Goal: Task Accomplishment & Management: Manage account settings

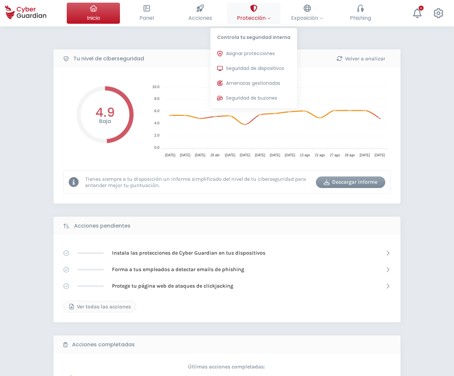
click at [261, 13] on button "Protección Controla tu seguridad interna Asignar protecciones Asigna las licenc…" at bounding box center [253, 13] width 53 height 21
click at [260, 55] on span "Asignar protecciones" at bounding box center [250, 53] width 49 height 7
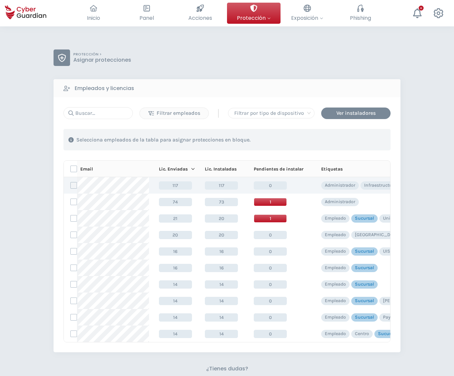
click at [73, 187] on label at bounding box center [73, 185] width 7 height 7
click at [71, 187] on input "checkbox" at bounding box center [71, 186] width 0 height 6
click at [348, 139] on div "Asignar protecciones" at bounding box center [350, 140] width 60 height 8
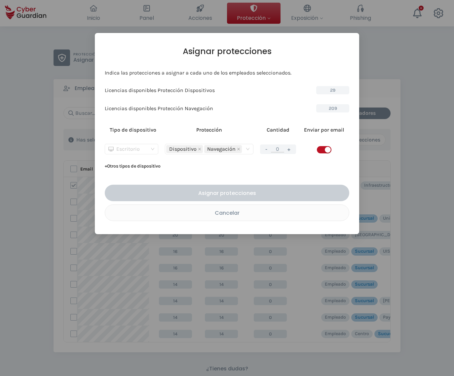
click at [144, 148] on div "Escritorio" at bounding box center [128, 149] width 40 height 10
click at [132, 171] on div "Servidor" at bounding box center [131, 172] width 43 height 7
click at [291, 150] on button "+" at bounding box center [289, 149] width 8 height 8
type input "1"
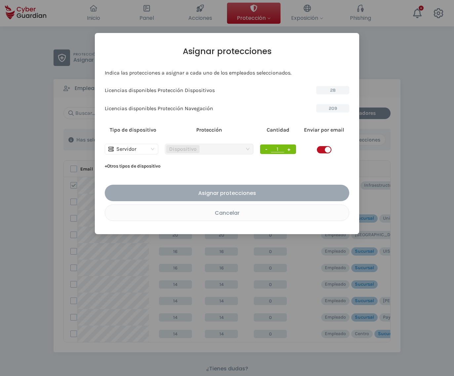
click at [215, 192] on div "Asignar protecciones" at bounding box center [227, 193] width 234 height 8
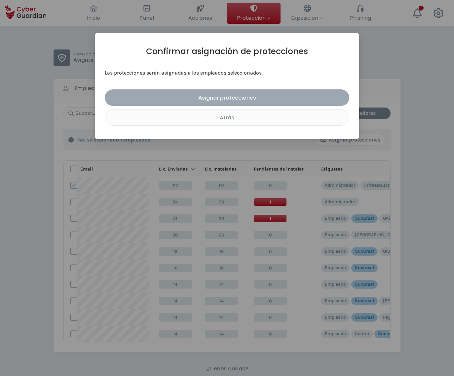
click at [227, 100] on div "Asignar protecciones" at bounding box center [227, 98] width 234 height 8
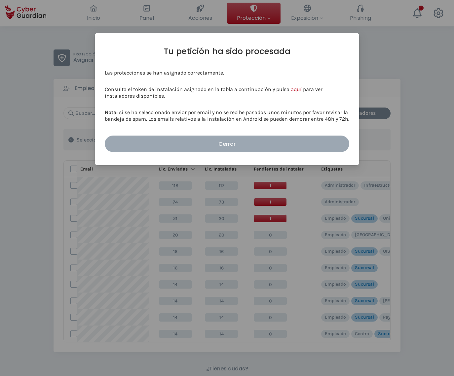
click at [223, 140] on button "Cerrar" at bounding box center [227, 144] width 244 height 17
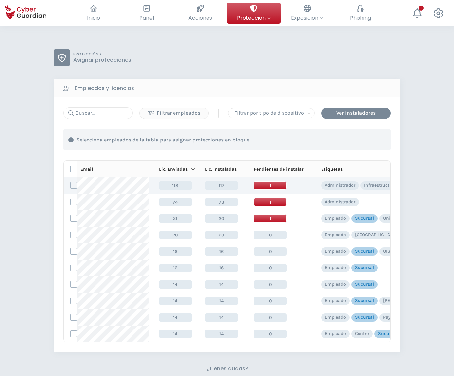
click at [272, 186] on span "1" at bounding box center [270, 186] width 33 height 8
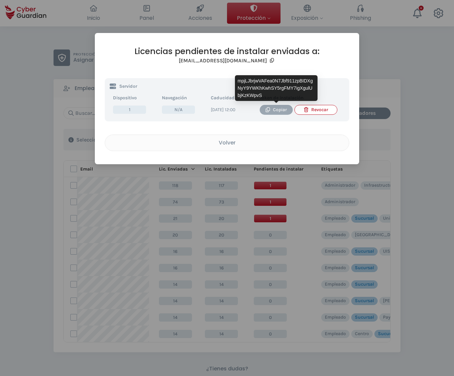
click at [273, 110] on div "Copiar" at bounding box center [275, 109] width 23 height 7
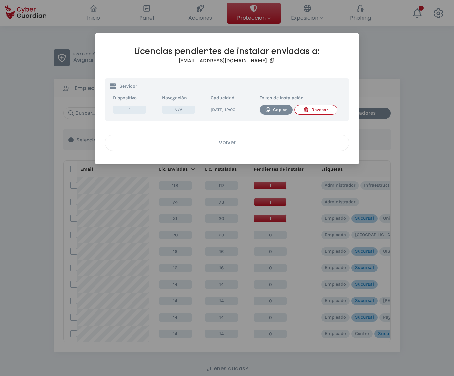
click at [249, 146] on div "Volver" at bounding box center [227, 143] width 234 height 8
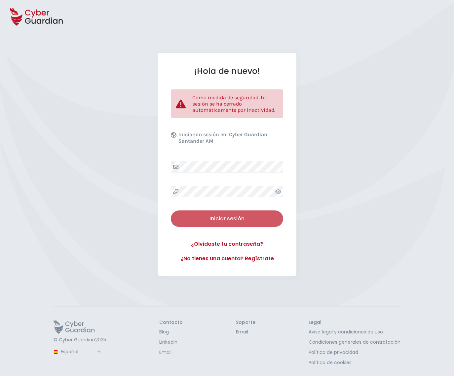
click at [223, 216] on div "Iniciar sesión" at bounding box center [227, 219] width 102 height 8
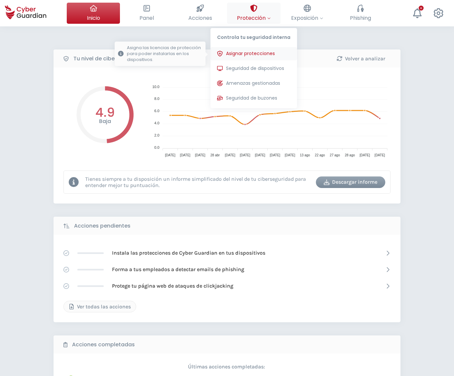
click at [259, 51] on span "Asignar protecciones" at bounding box center [250, 53] width 49 height 7
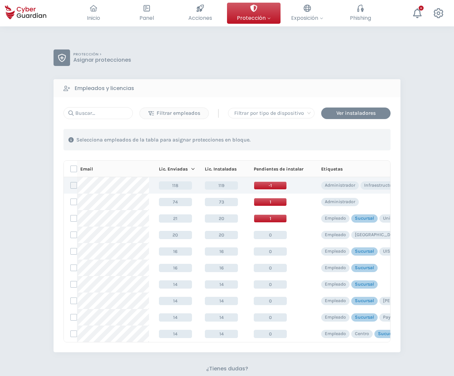
click at [73, 184] on label at bounding box center [73, 185] width 7 height 7
click at [71, 184] on input "checkbox" at bounding box center [71, 186] width 0 height 6
click at [278, 185] on span "-1" at bounding box center [270, 186] width 33 height 8
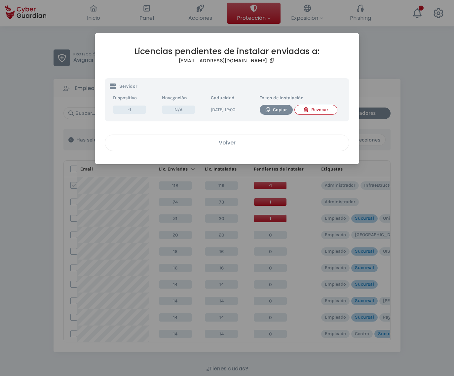
click at [234, 146] on div "Volver" at bounding box center [227, 143] width 234 height 8
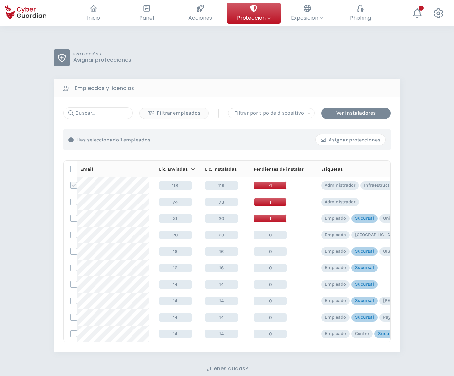
click at [347, 139] on div "Asignar protecciones" at bounding box center [350, 140] width 60 height 8
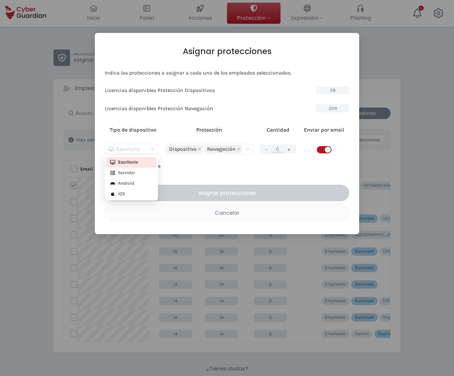
click at [151, 150] on span "Escritorio" at bounding box center [131, 149] width 46 height 10
click at [126, 172] on div "Servidor" at bounding box center [131, 172] width 43 height 7
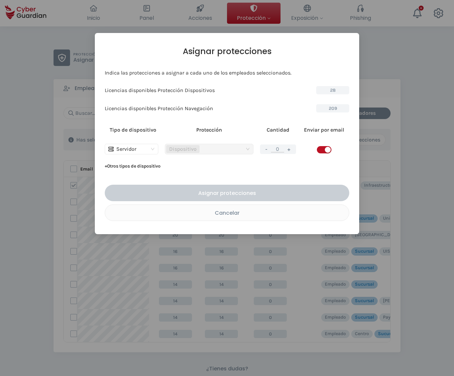
click at [287, 148] on button "+" at bounding box center [289, 149] width 8 height 8
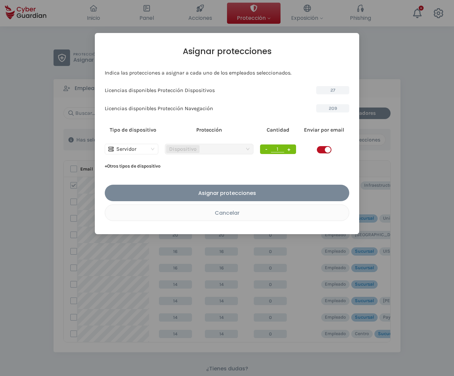
click at [289, 149] on button "+" at bounding box center [289, 149] width 8 height 8
type input "2"
click at [322, 147] on span "button" at bounding box center [324, 149] width 15 height 7
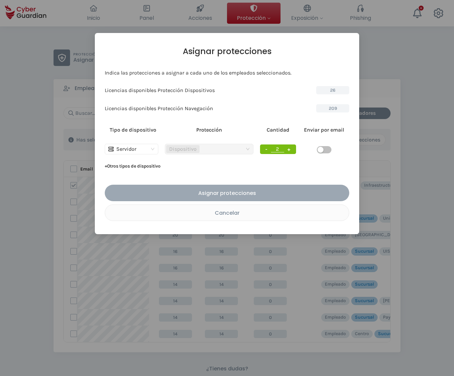
click at [242, 192] on div "Asignar protecciones" at bounding box center [227, 193] width 234 height 8
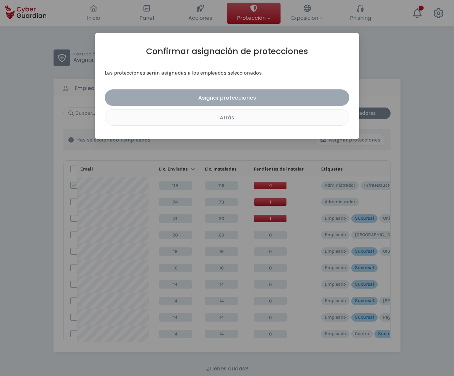
click at [225, 97] on div "Asignar protecciones" at bounding box center [227, 98] width 234 height 8
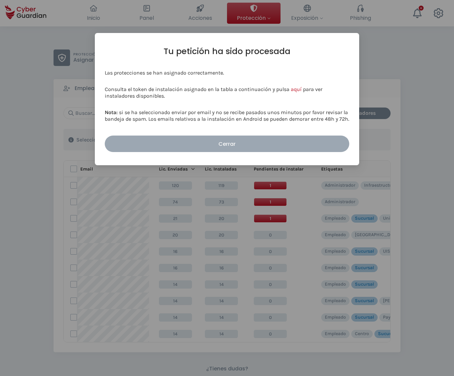
click at [231, 149] on button "Cerrar" at bounding box center [227, 144] width 244 height 17
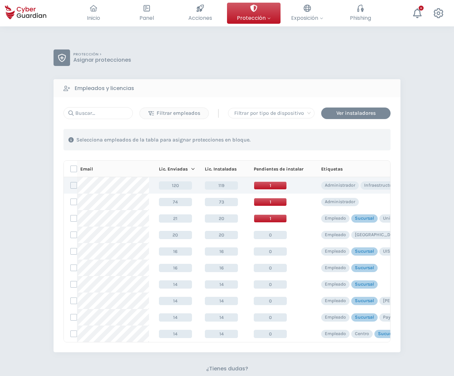
click at [271, 183] on span "1" at bounding box center [270, 186] width 33 height 8
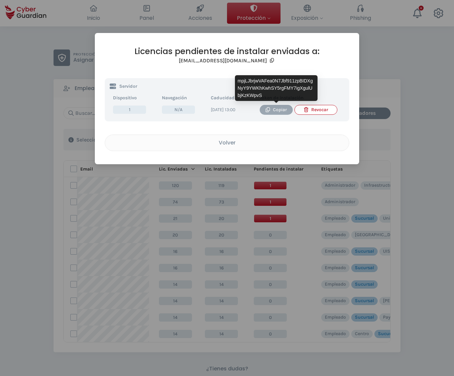
click at [273, 112] on div "Copiar" at bounding box center [275, 109] width 23 height 7
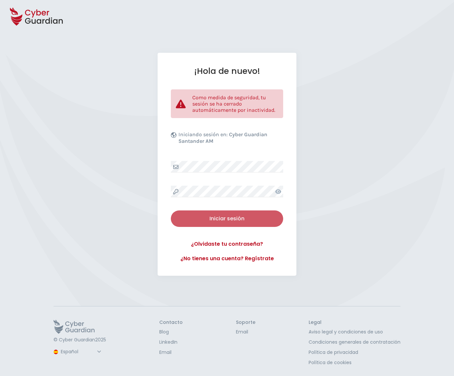
click at [222, 217] on div "Iniciar sesión" at bounding box center [227, 219] width 102 height 8
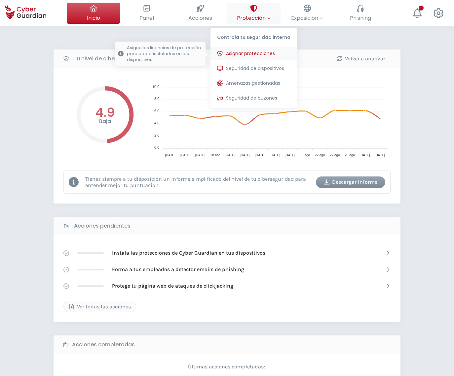
click at [251, 57] on button "Asignar protecciones Asigna las licencias de protección para poder instalarlas …" at bounding box center [253, 53] width 86 height 13
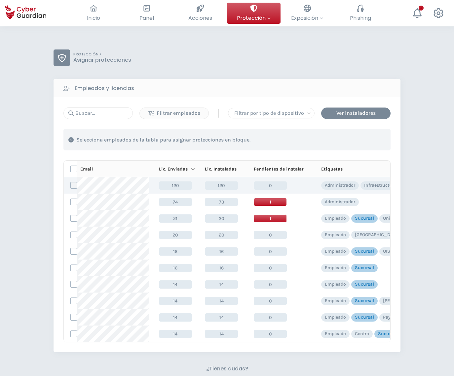
click at [70, 186] on label at bounding box center [73, 185] width 7 height 7
click at [71, 186] on input "checkbox" at bounding box center [71, 186] width 0 height 6
click at [328, 141] on div "Asignar protecciones" at bounding box center [350, 140] width 60 height 8
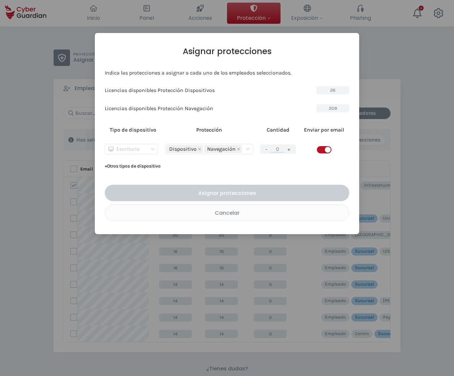
click at [158, 149] on div "Escritorio" at bounding box center [131, 149] width 53 height 11
click at [127, 171] on div "Servidor" at bounding box center [131, 172] width 43 height 7
click at [291, 148] on button "+" at bounding box center [289, 149] width 8 height 8
type input "1"
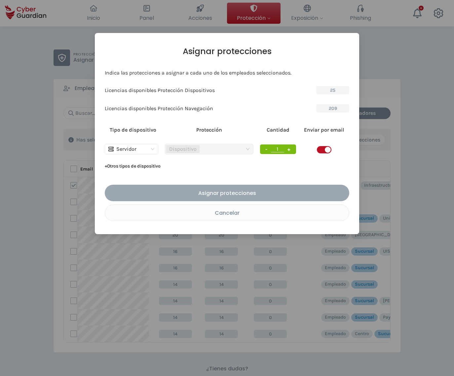
click at [253, 192] on div "Asignar protecciones" at bounding box center [227, 193] width 234 height 8
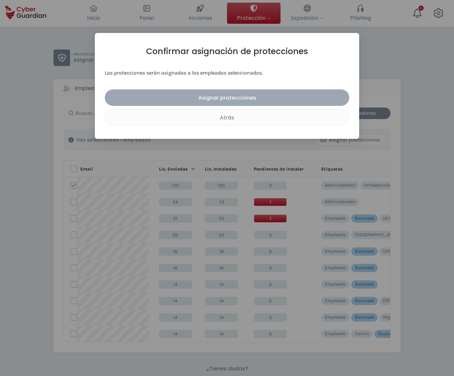
click at [239, 96] on div "Asignar protecciones" at bounding box center [227, 98] width 234 height 8
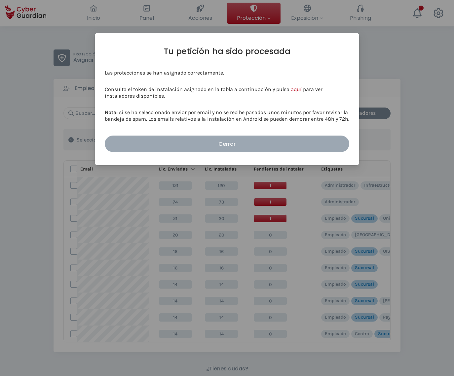
click at [220, 149] on button "Cerrar" at bounding box center [227, 144] width 244 height 17
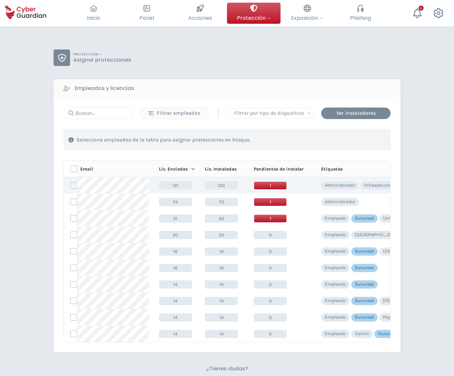
click at [270, 185] on span "1" at bounding box center [270, 186] width 33 height 8
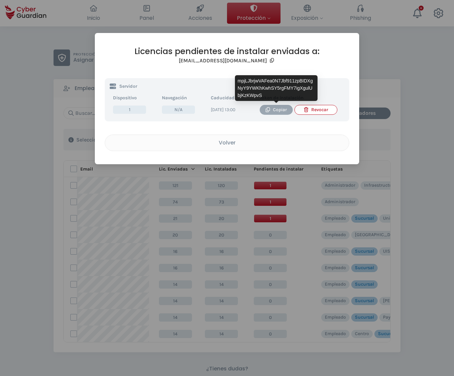
click at [274, 108] on div "Copiar" at bounding box center [275, 109] width 23 height 7
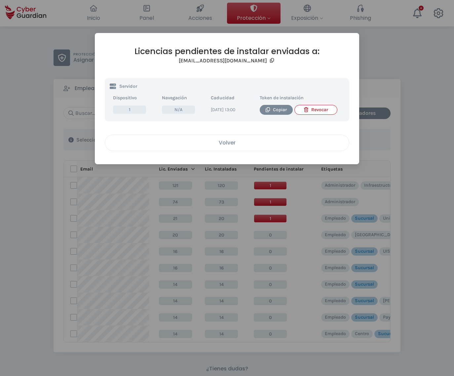
click at [223, 147] on div "Volver" at bounding box center [227, 143] width 234 height 8
